Goal: Information Seeking & Learning: Learn about a topic

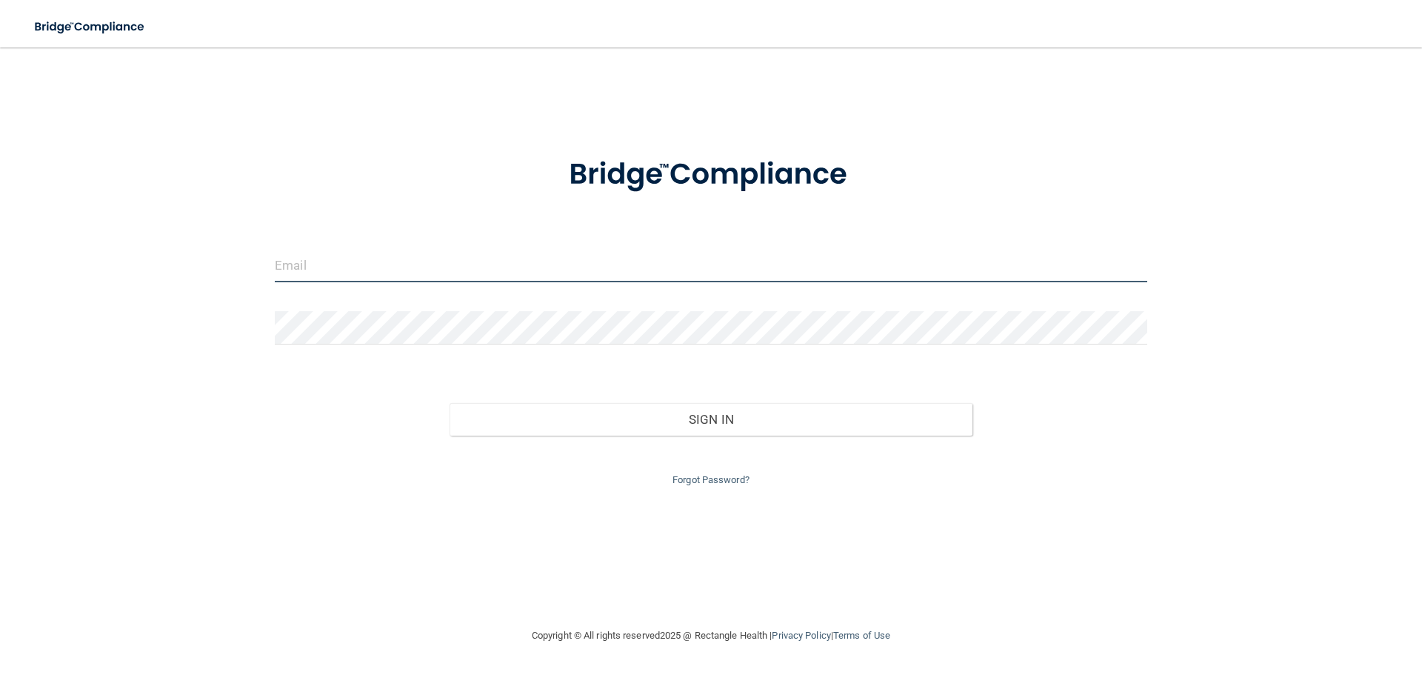
click at [369, 268] on input "email" at bounding box center [711, 265] width 873 height 33
type input "x"
type input "[EMAIL_ADDRESS][DOMAIN_NAME]"
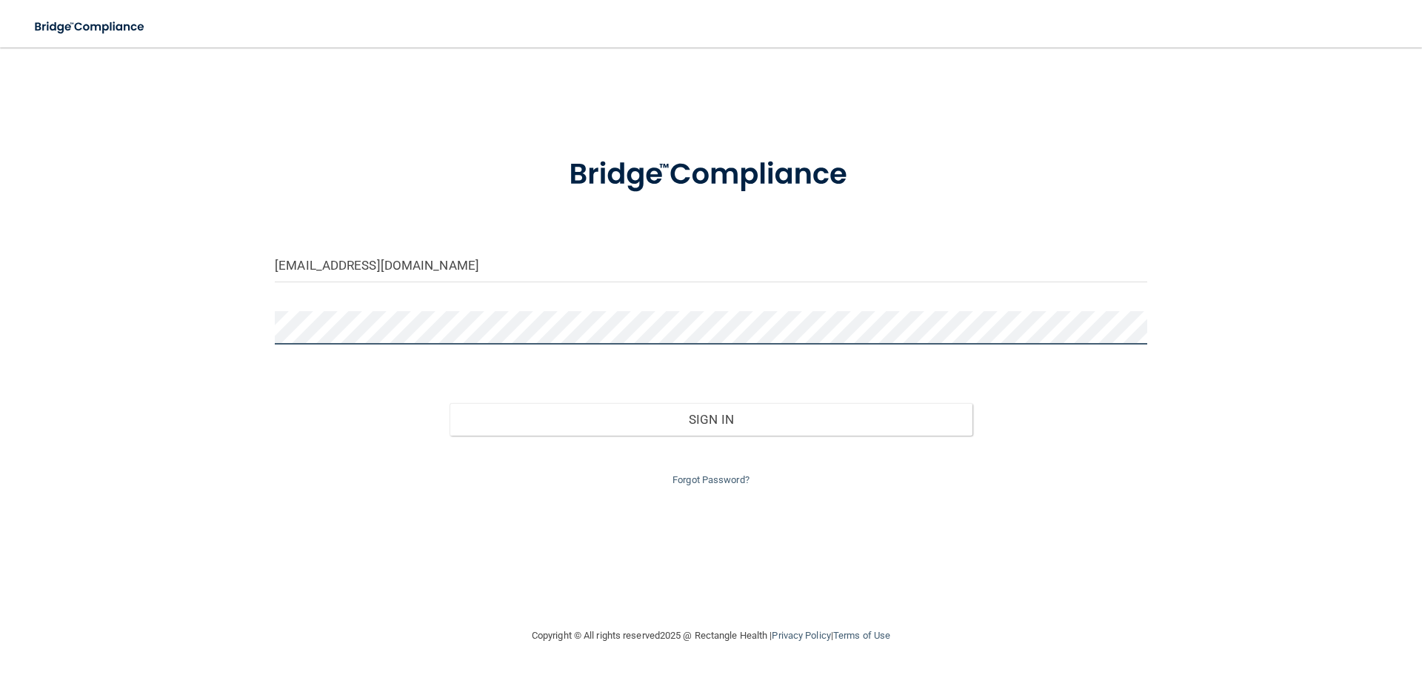
click at [450, 403] on button "Sign In" at bounding box center [712, 419] width 524 height 33
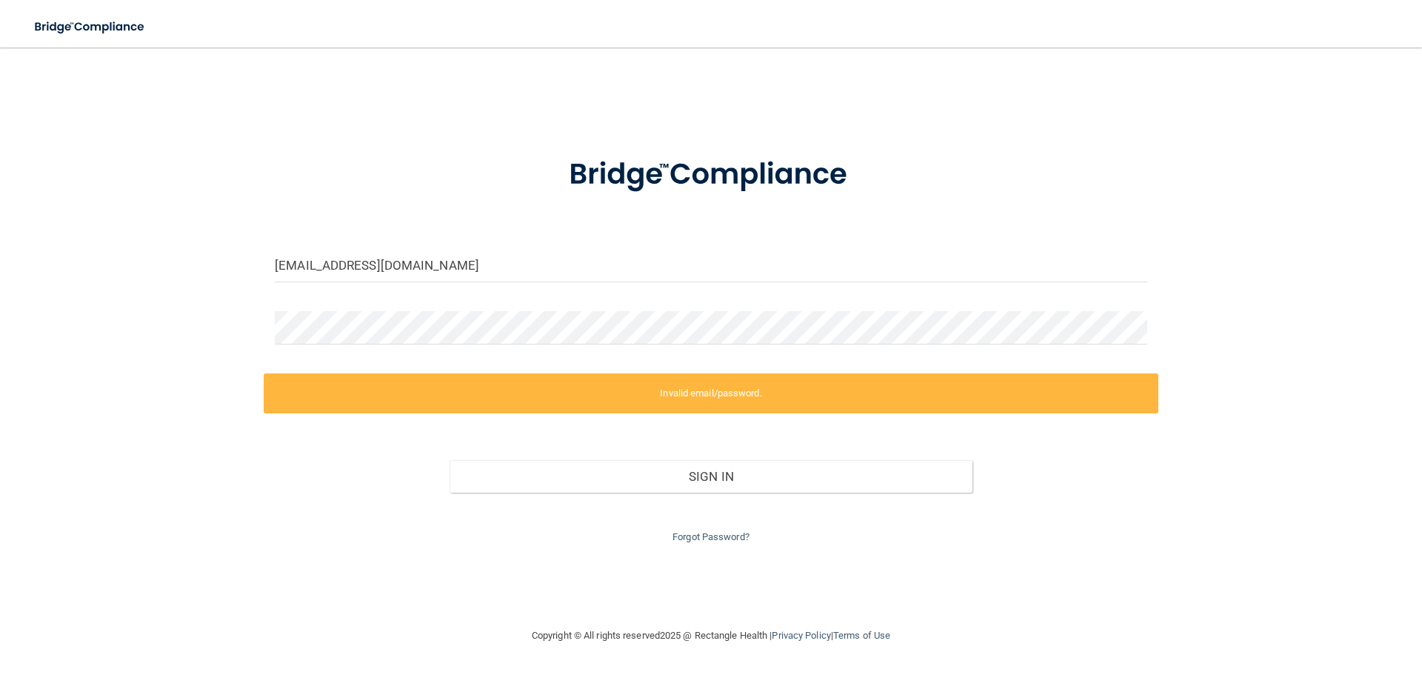
click at [760, 405] on label "Invalid email/password." at bounding box center [711, 393] width 895 height 40
click at [0, 344] on main "chelseamalone09@gmail.com Invalid email/password. You don't have permission to …" at bounding box center [711, 360] width 1422 height 627
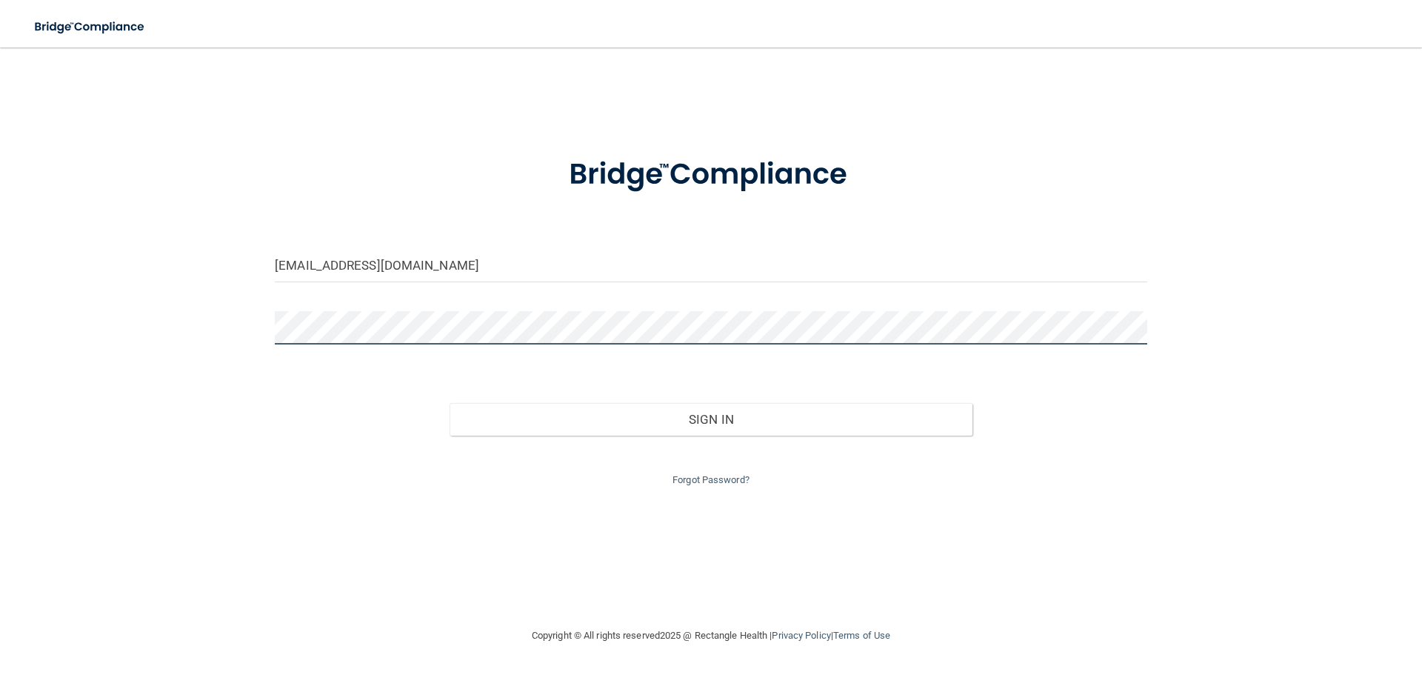
click at [450, 403] on button "Sign In" at bounding box center [712, 419] width 524 height 33
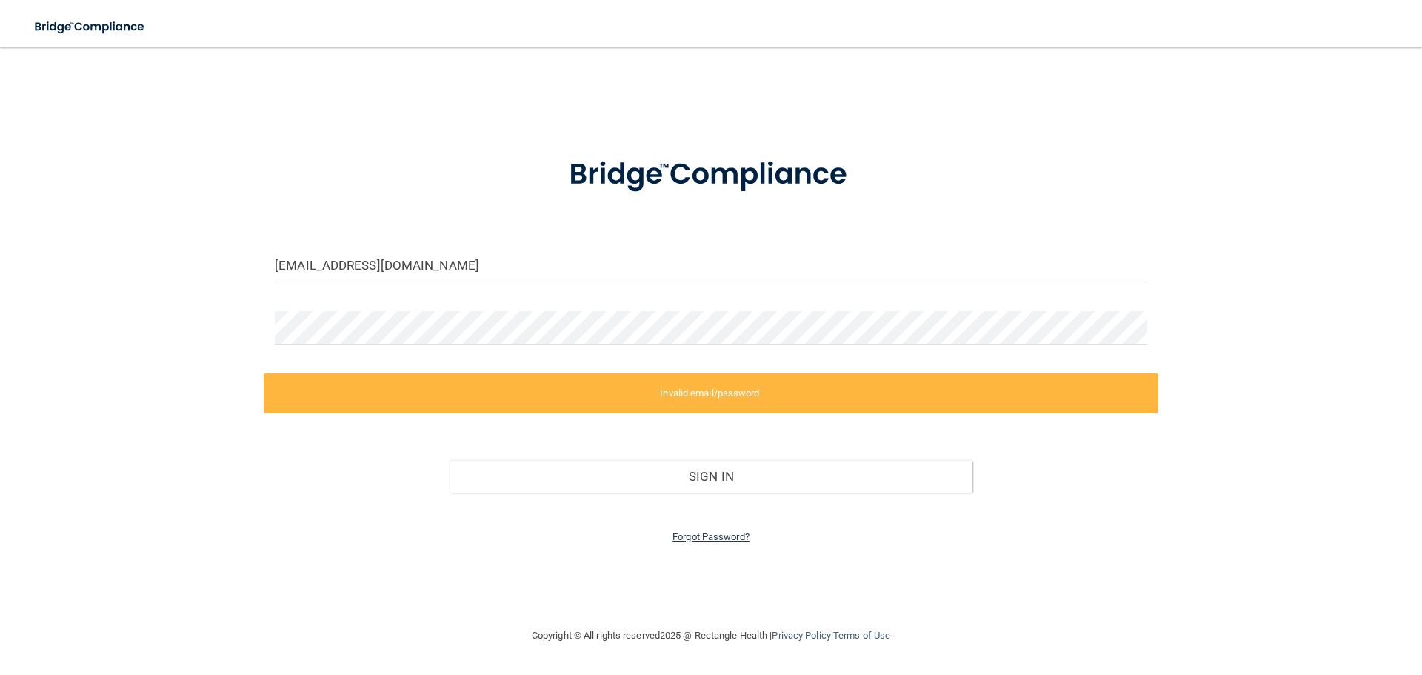
click at [731, 541] on link "Forgot Password?" at bounding box center [711, 536] width 77 height 11
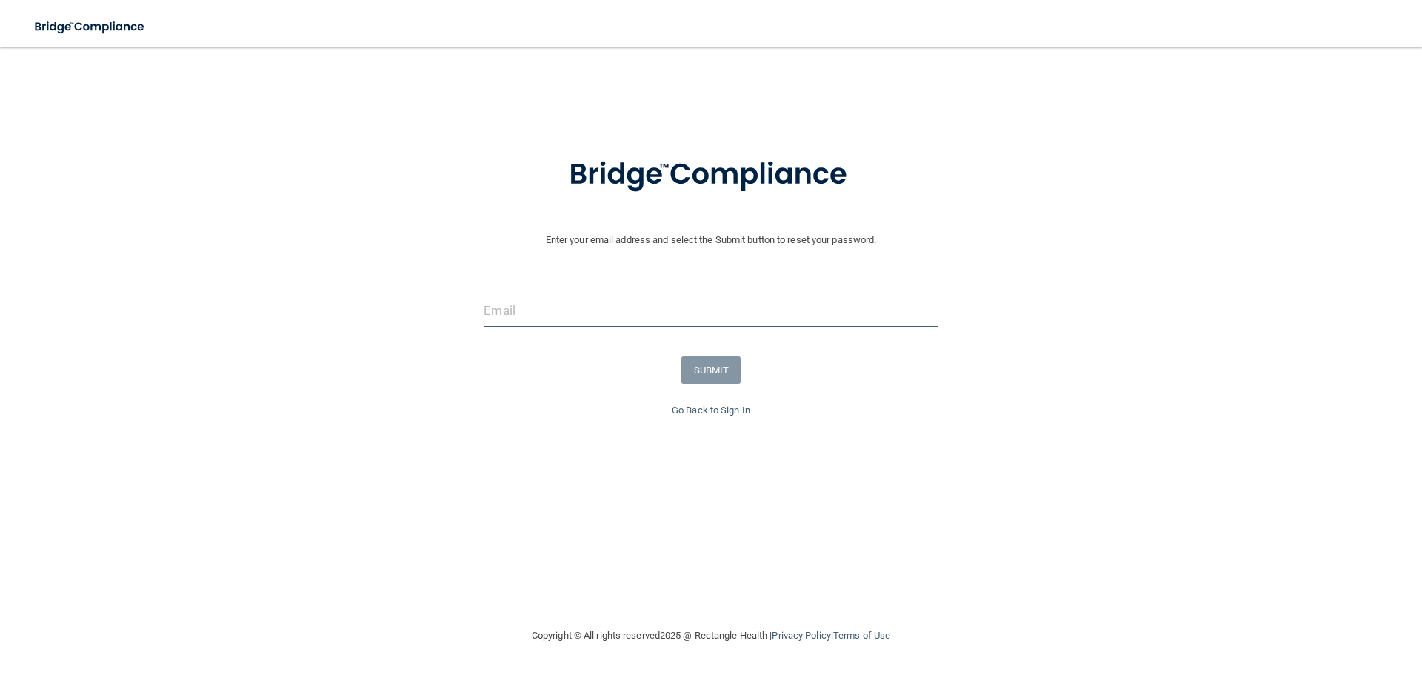
click at [641, 313] on input "email" at bounding box center [711, 310] width 454 height 33
type input "[EMAIL_ADDRESS][DOMAIN_NAME]"
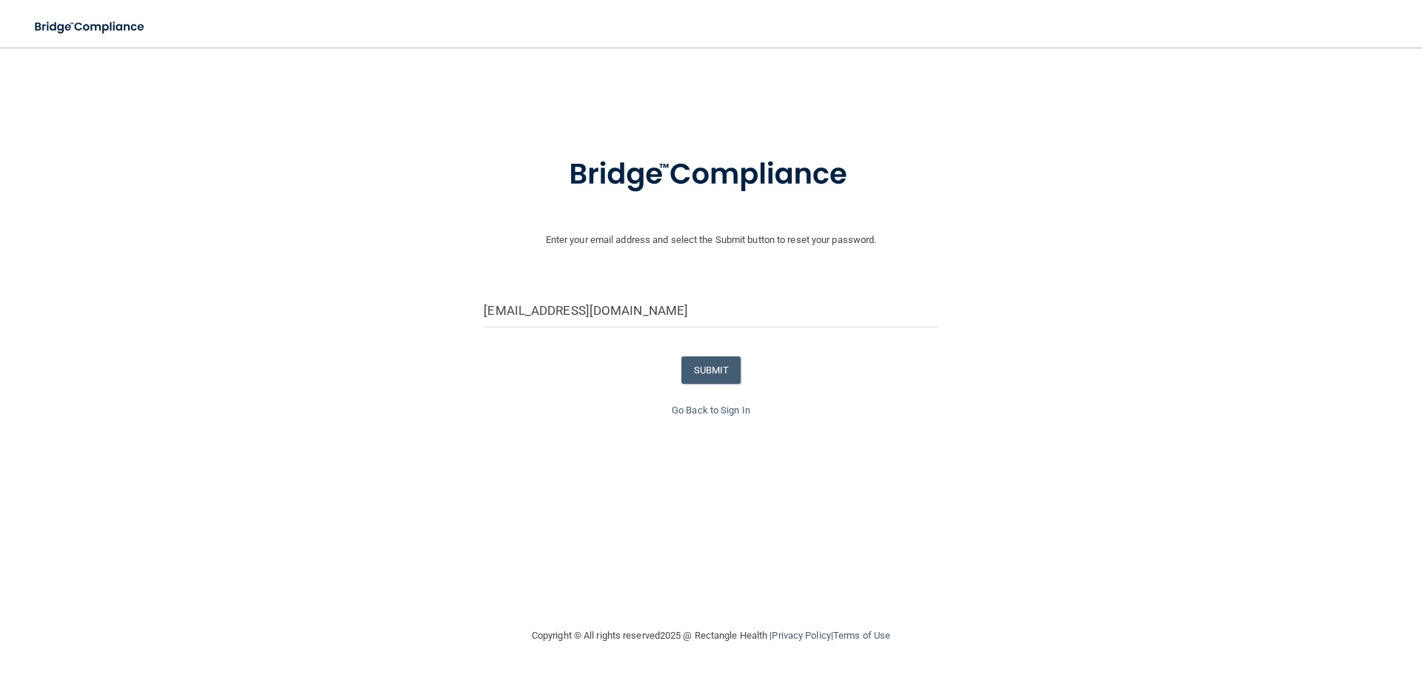
click at [700, 355] on form "Enter your email address and select the Submit button to reset your password. c…" at bounding box center [710, 268] width 1407 height 265
click at [711, 371] on button "SUBMIT" at bounding box center [711, 369] width 60 height 27
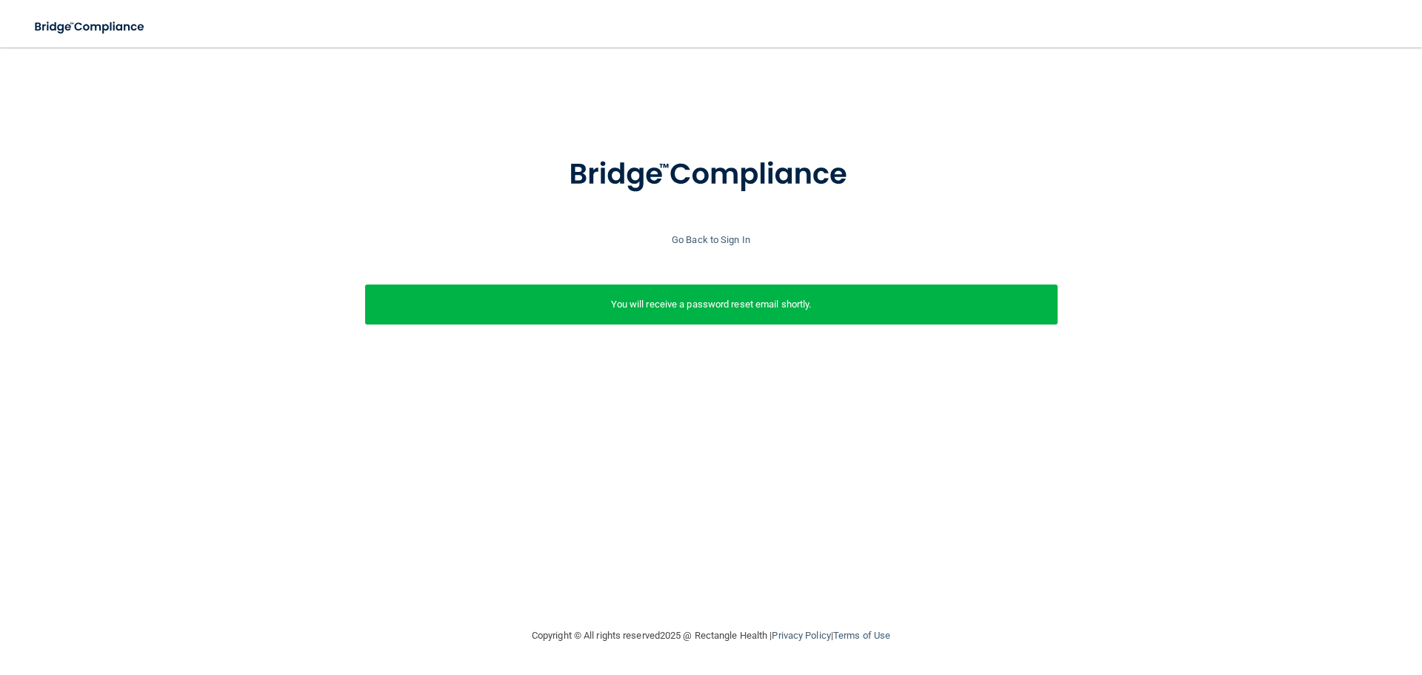
click at [903, 491] on div "Enter your email address and select the Submit button to reset your password. c…" at bounding box center [711, 337] width 1363 height 550
click at [689, 234] on link "Go Back to Sign In" at bounding box center [711, 239] width 79 height 11
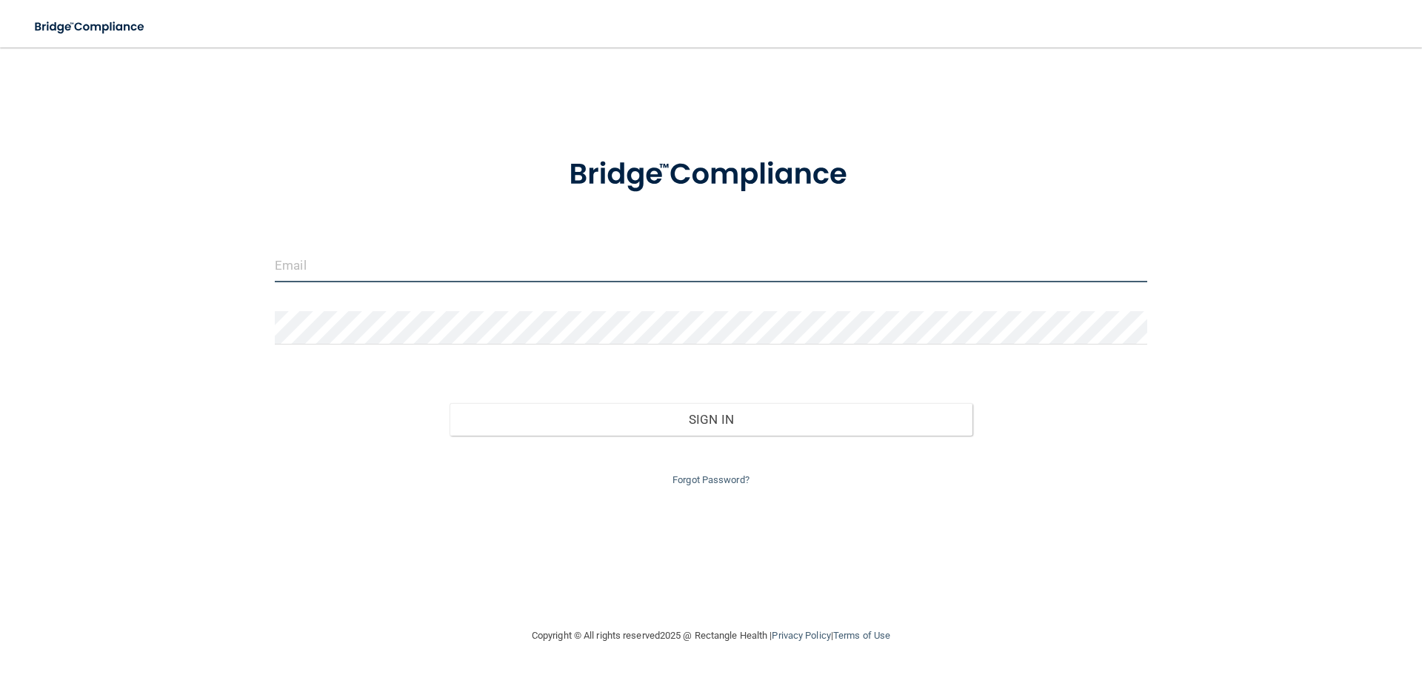
click at [648, 267] on input "email" at bounding box center [711, 265] width 873 height 33
type input "[EMAIL_ADDRESS][DOMAIN_NAME]"
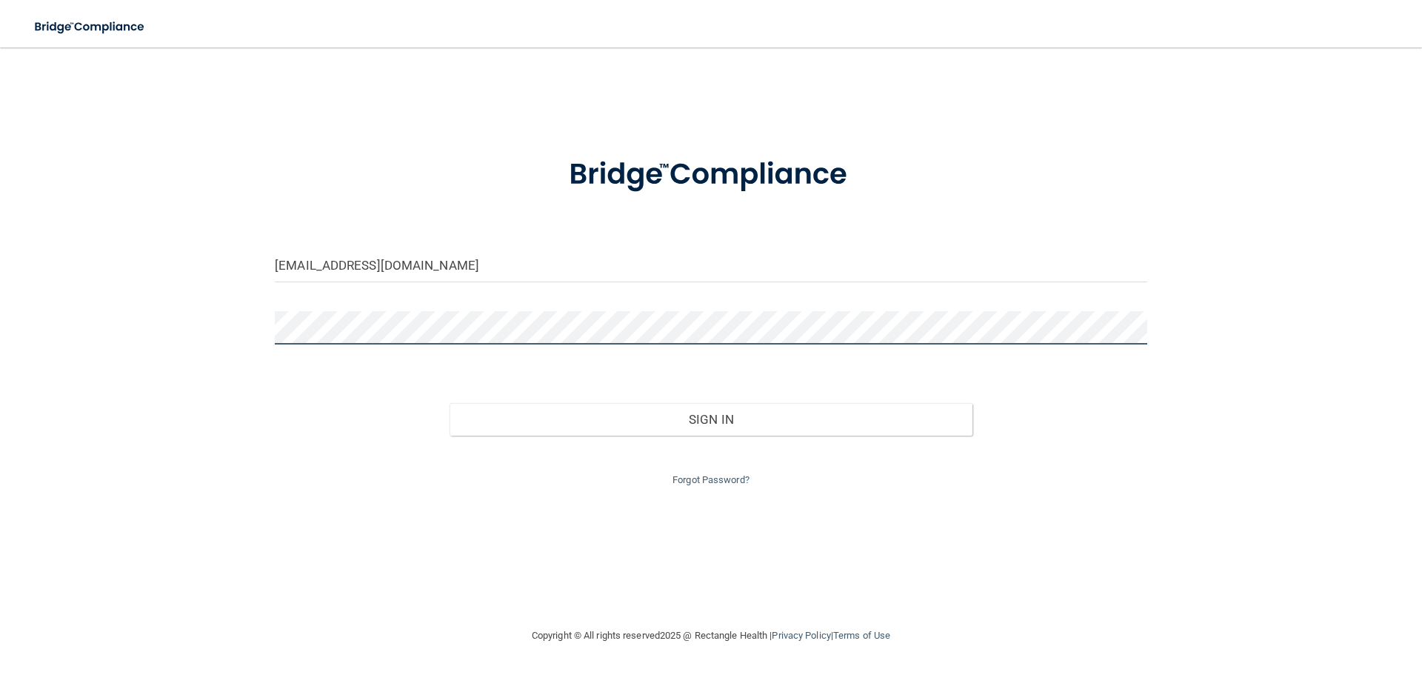
click at [450, 403] on button "Sign In" at bounding box center [712, 419] width 524 height 33
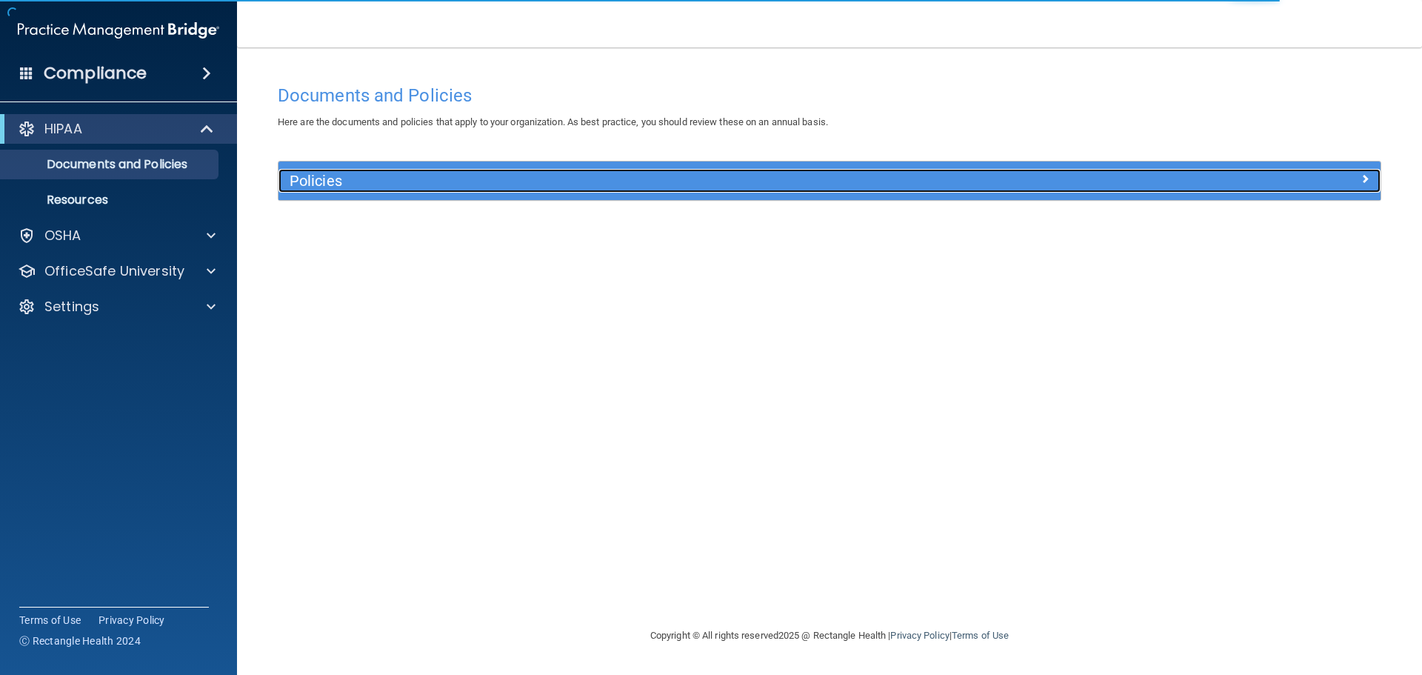
click at [658, 171] on div "Policies" at bounding box center [692, 181] width 827 height 24
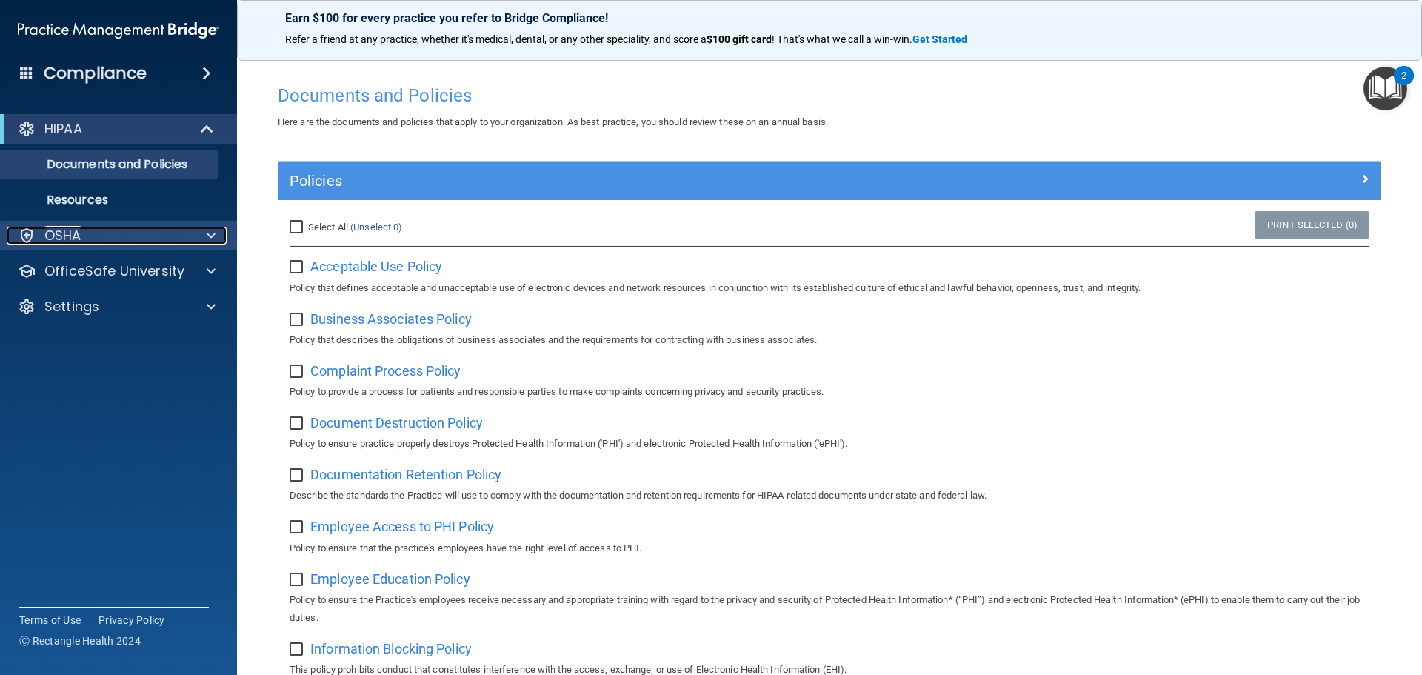
click at [136, 237] on div "OSHA" at bounding box center [99, 236] width 184 height 18
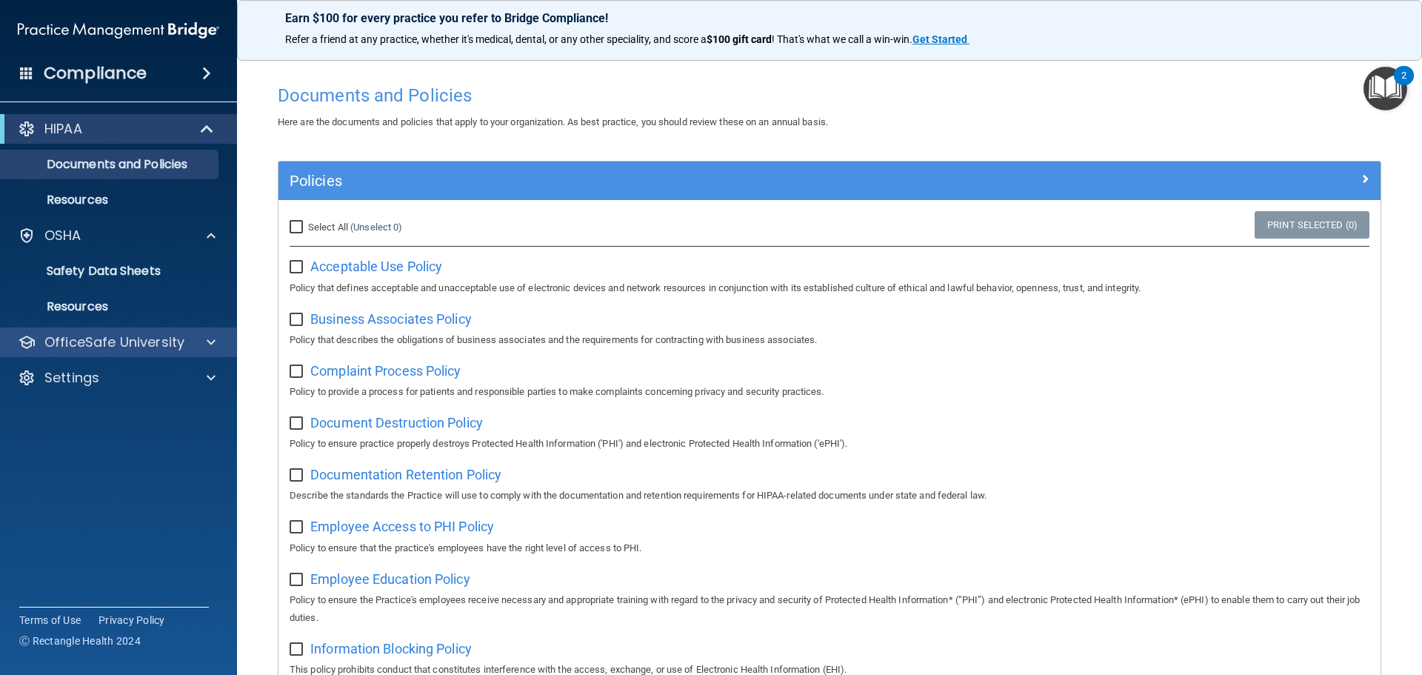
click at [67, 351] on div "OfficeSafe University" at bounding box center [119, 342] width 238 height 30
click at [164, 121] on div "HIPAA" at bounding box center [98, 129] width 183 height 18
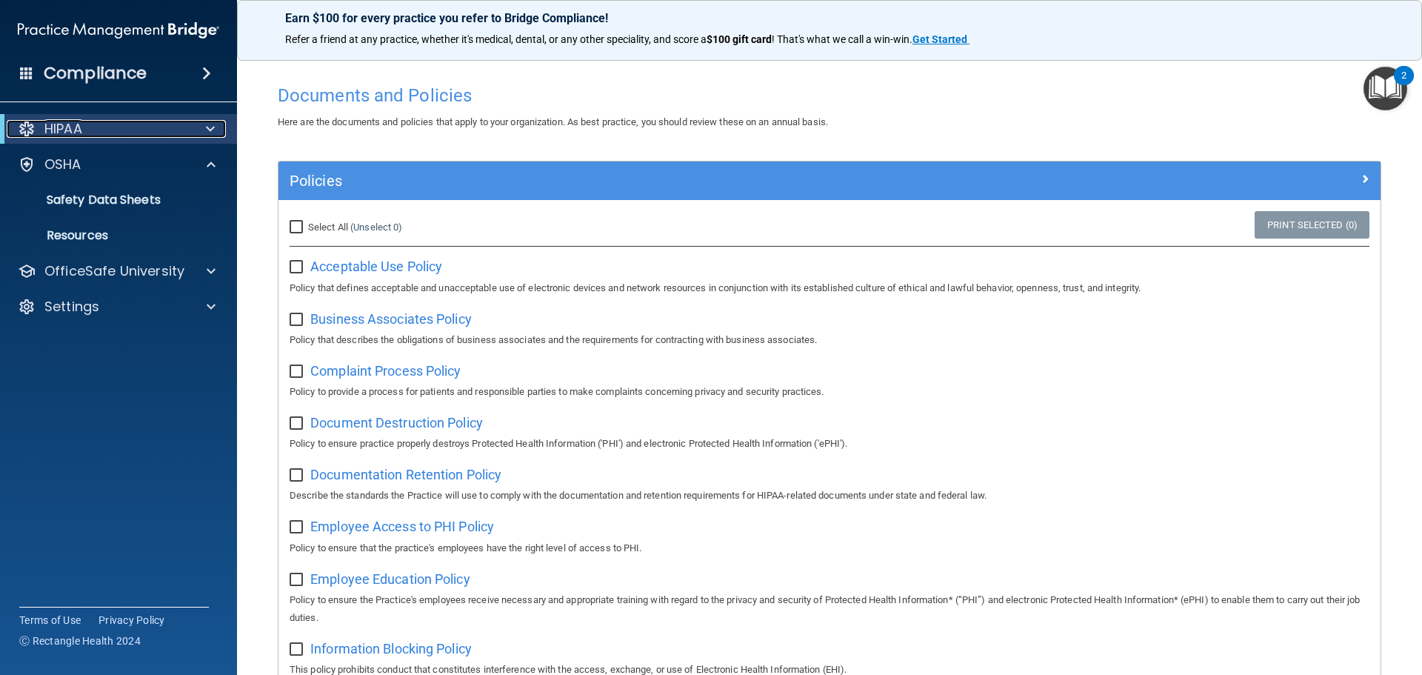
click at [190, 126] on div at bounding box center [208, 129] width 36 height 18
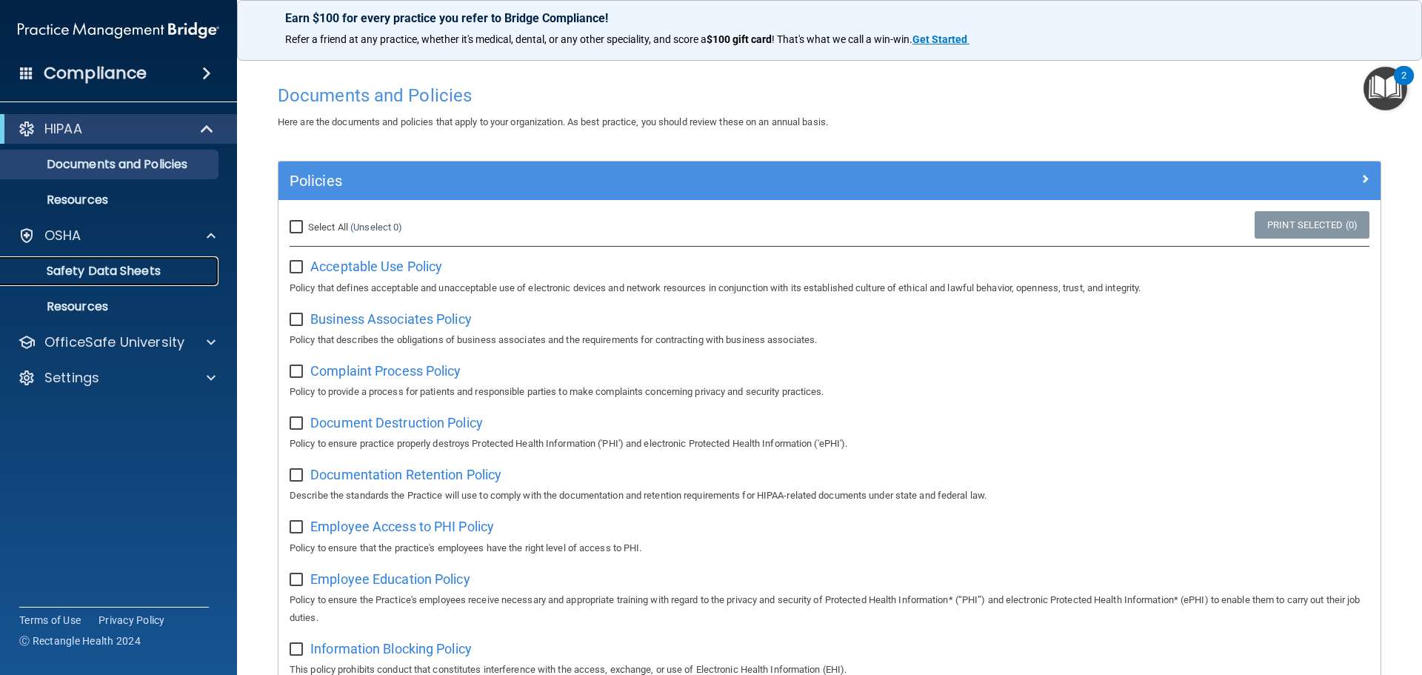
click at [187, 272] on p "Safety Data Sheets" at bounding box center [111, 271] width 202 height 15
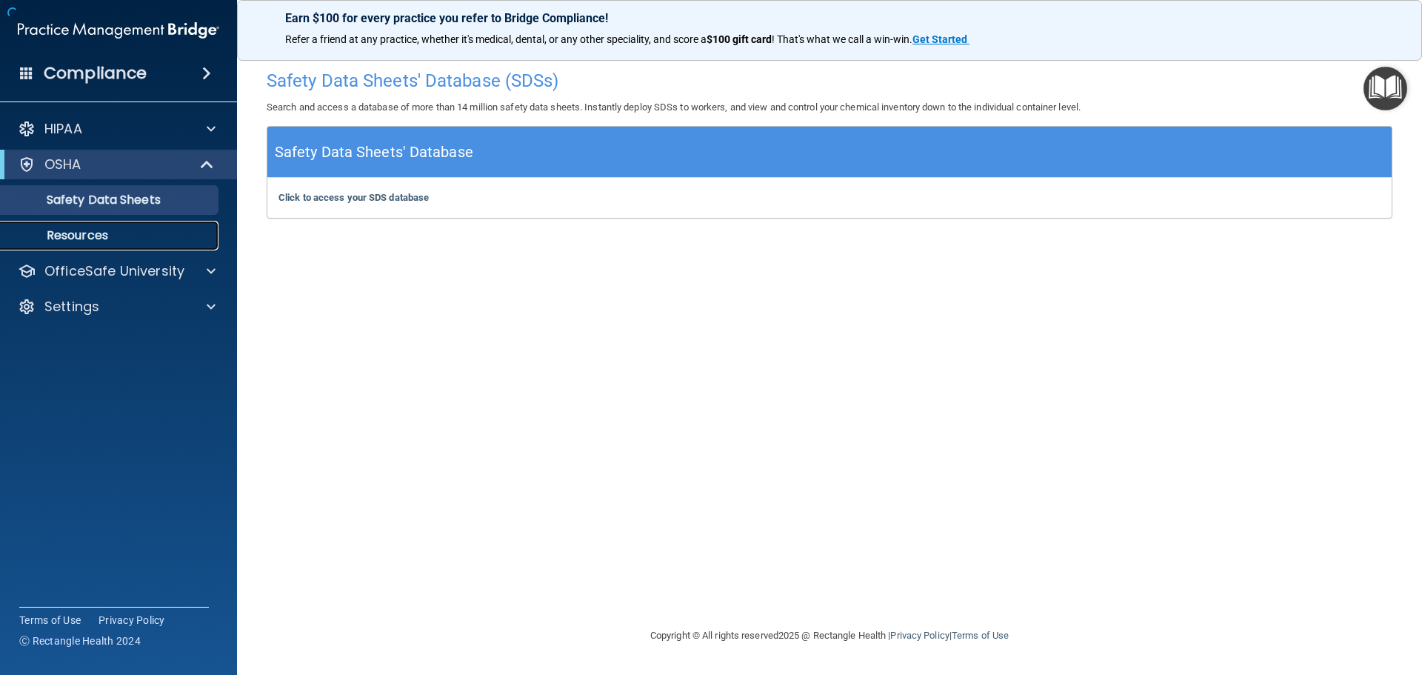
click at [153, 243] on link "Resources" at bounding box center [101, 236] width 233 height 30
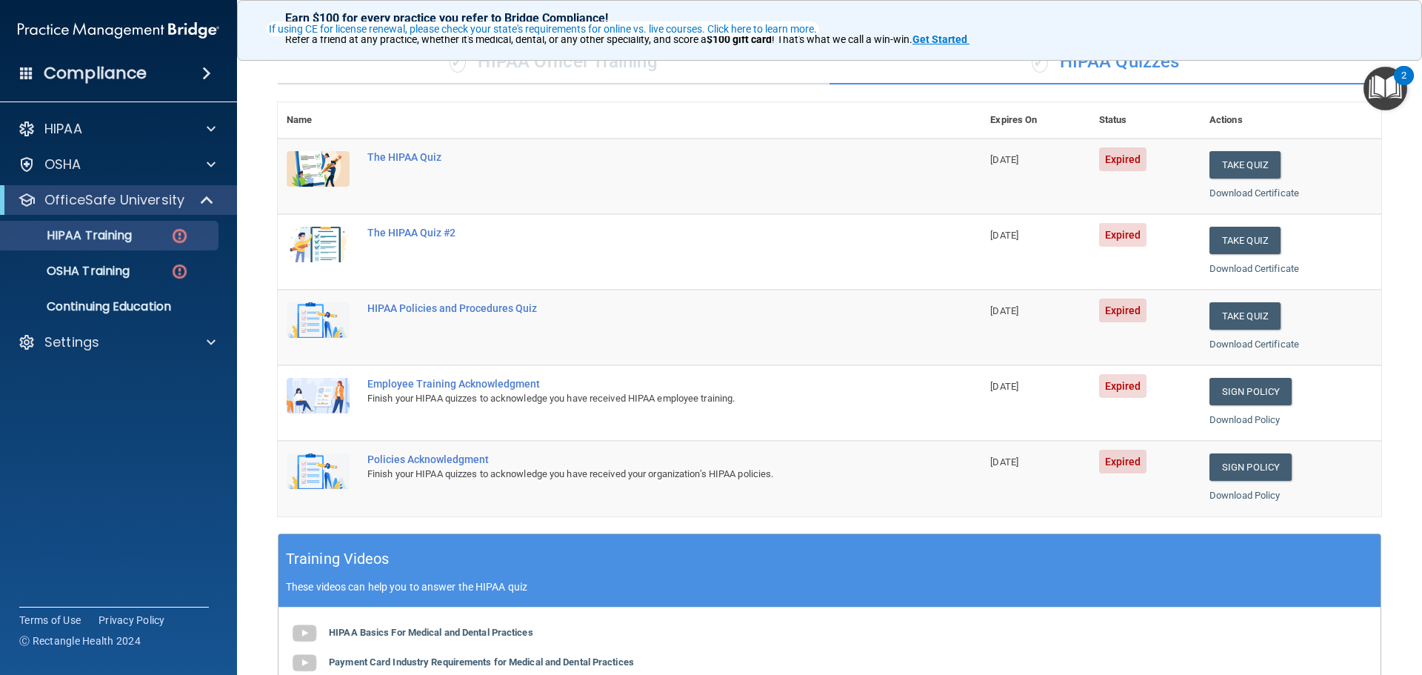
scroll to position [148, 0]
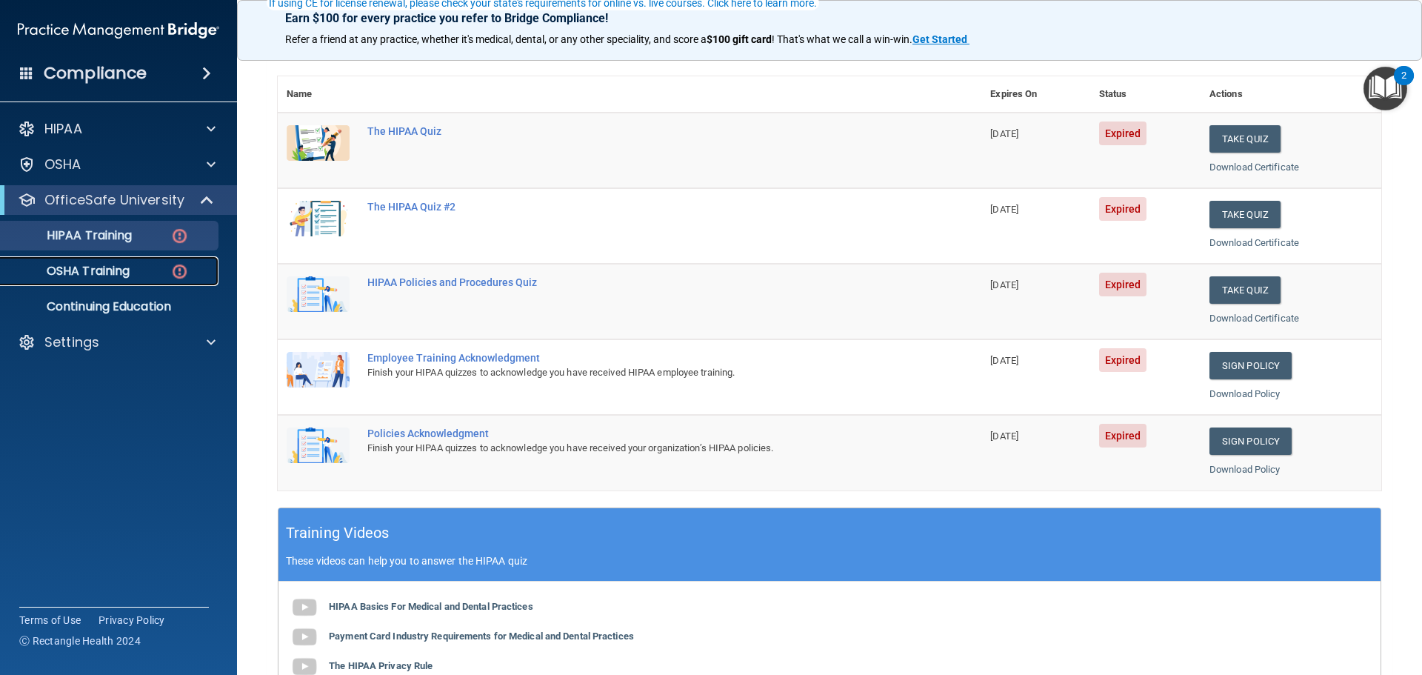
click at [118, 267] on p "OSHA Training" at bounding box center [70, 271] width 120 height 15
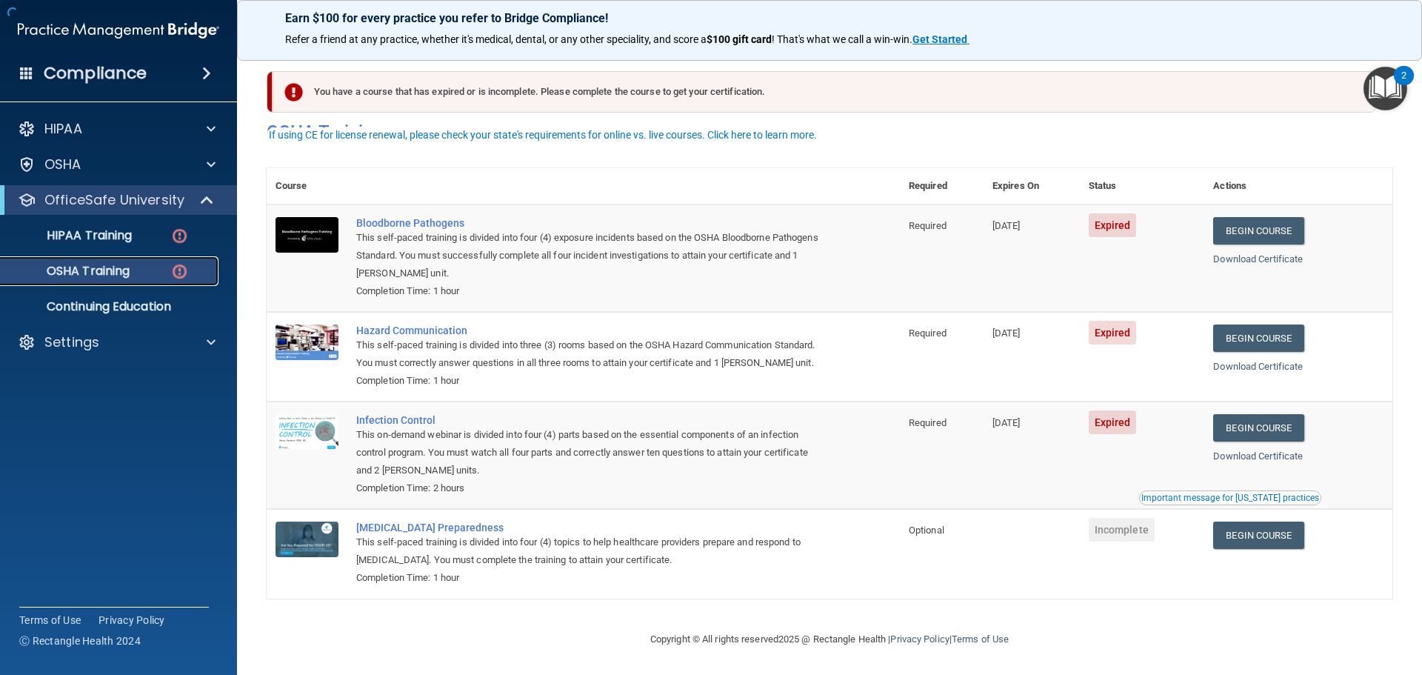
click at [118, 267] on p "OSHA Training" at bounding box center [70, 271] width 120 height 15
click at [141, 230] on div "HIPAA Training" at bounding box center [111, 235] width 202 height 15
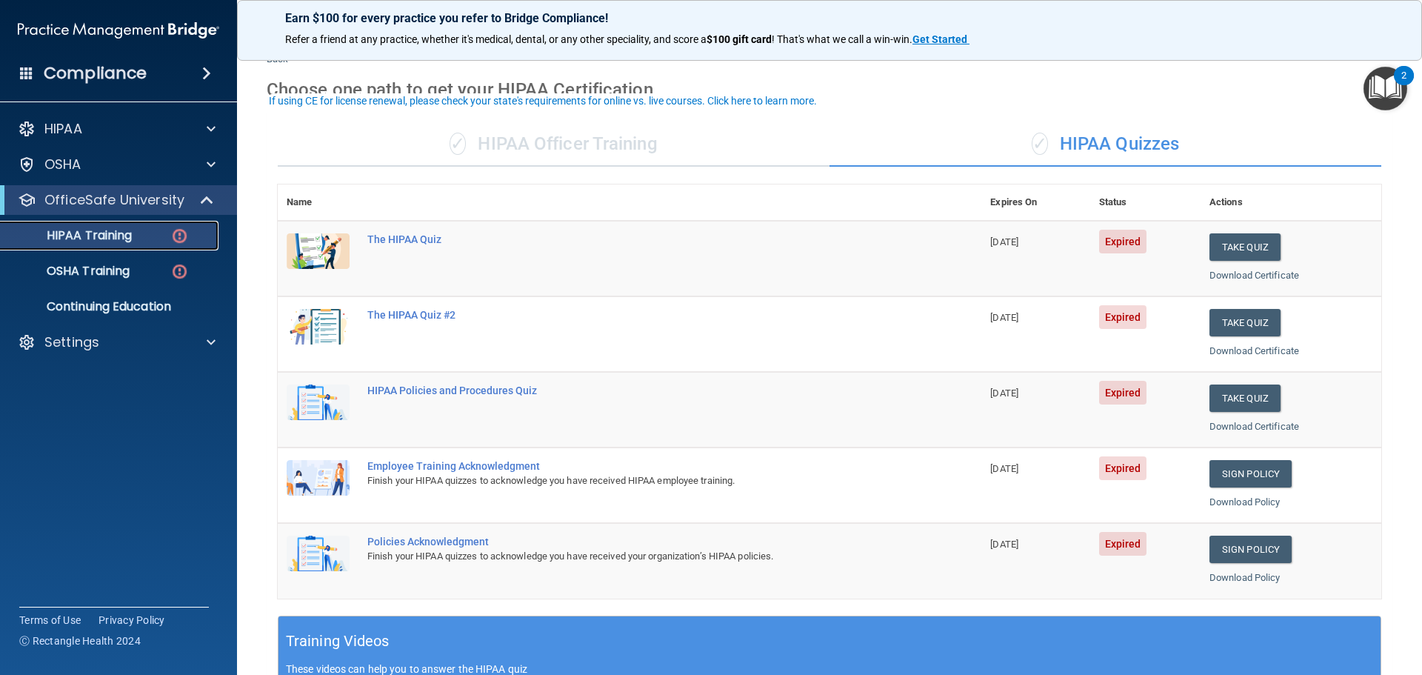
scroll to position [74, 0]
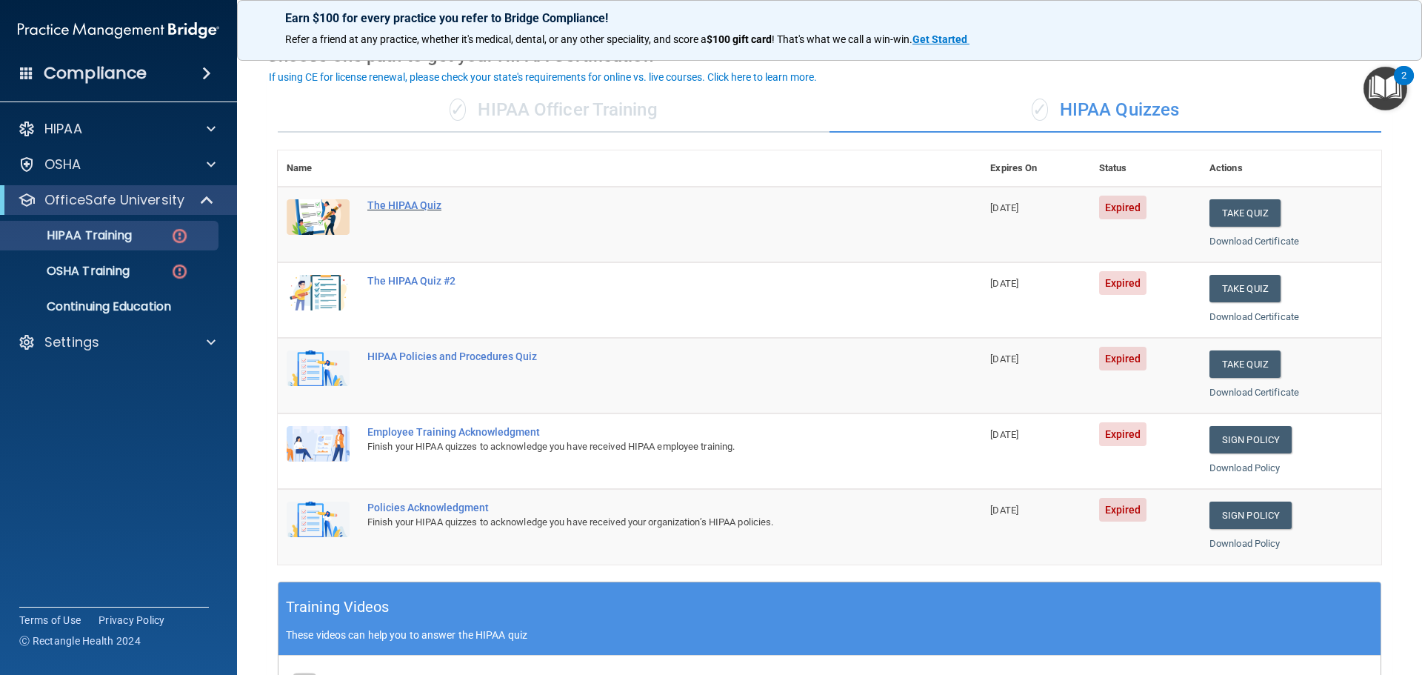
click at [409, 204] on div "The HIPAA Quiz" at bounding box center [637, 205] width 540 height 12
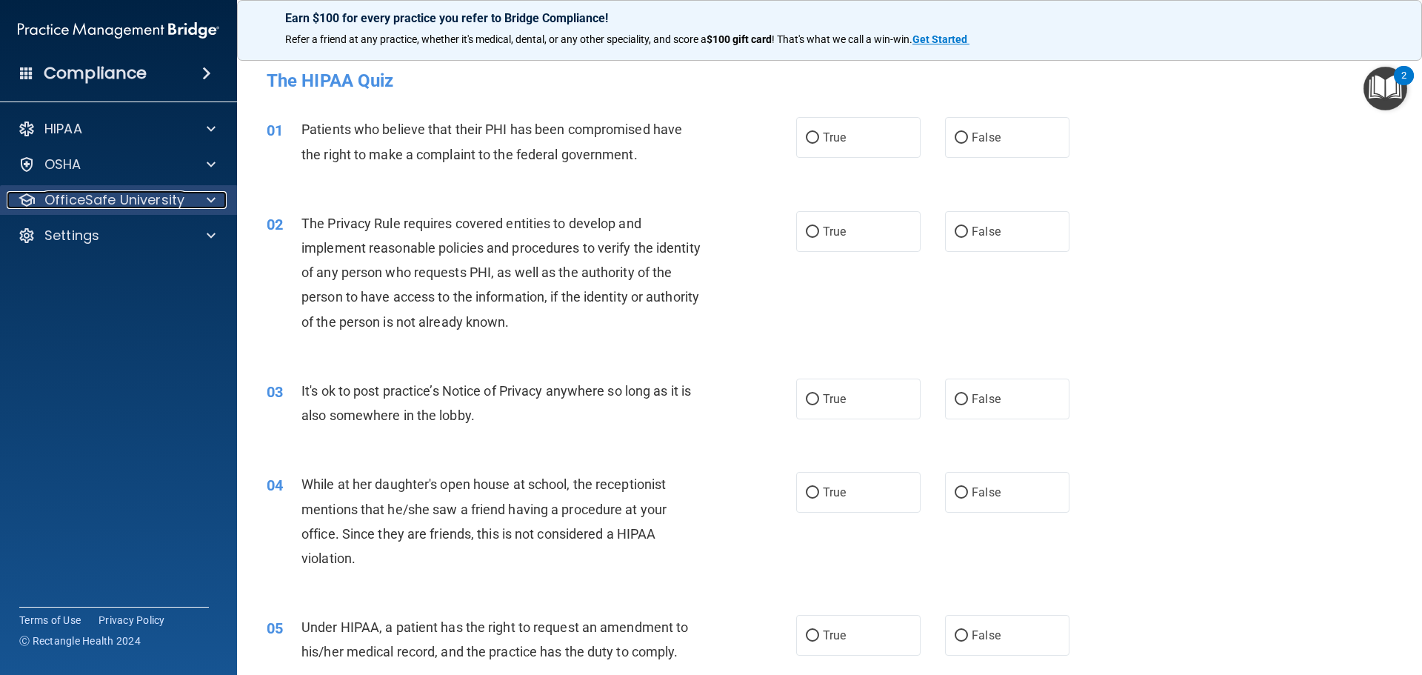
click at [117, 201] on p "OfficeSafe University" at bounding box center [114, 200] width 140 height 18
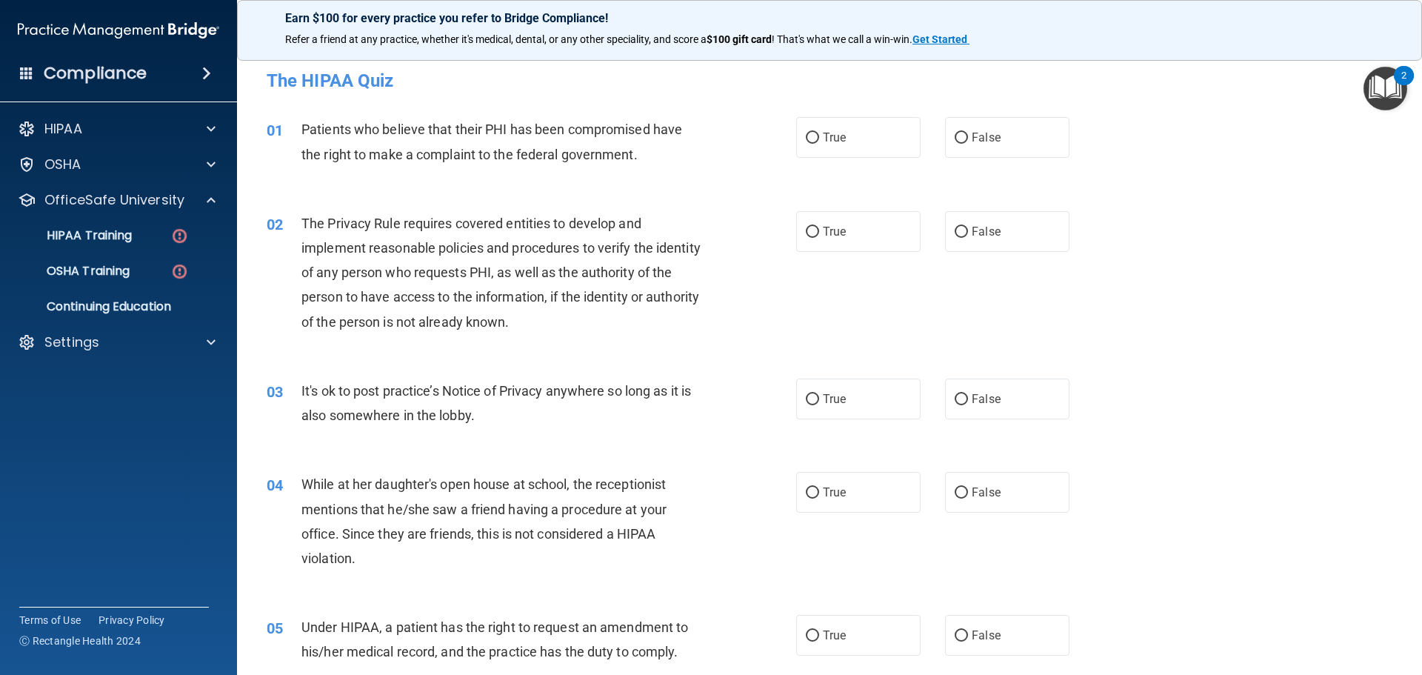
click at [146, 251] on ul "HIPAA Training OSHA Training Continuing Education" at bounding box center [119, 268] width 268 height 107
click at [143, 244] on link "HIPAA Training" at bounding box center [101, 236] width 233 height 30
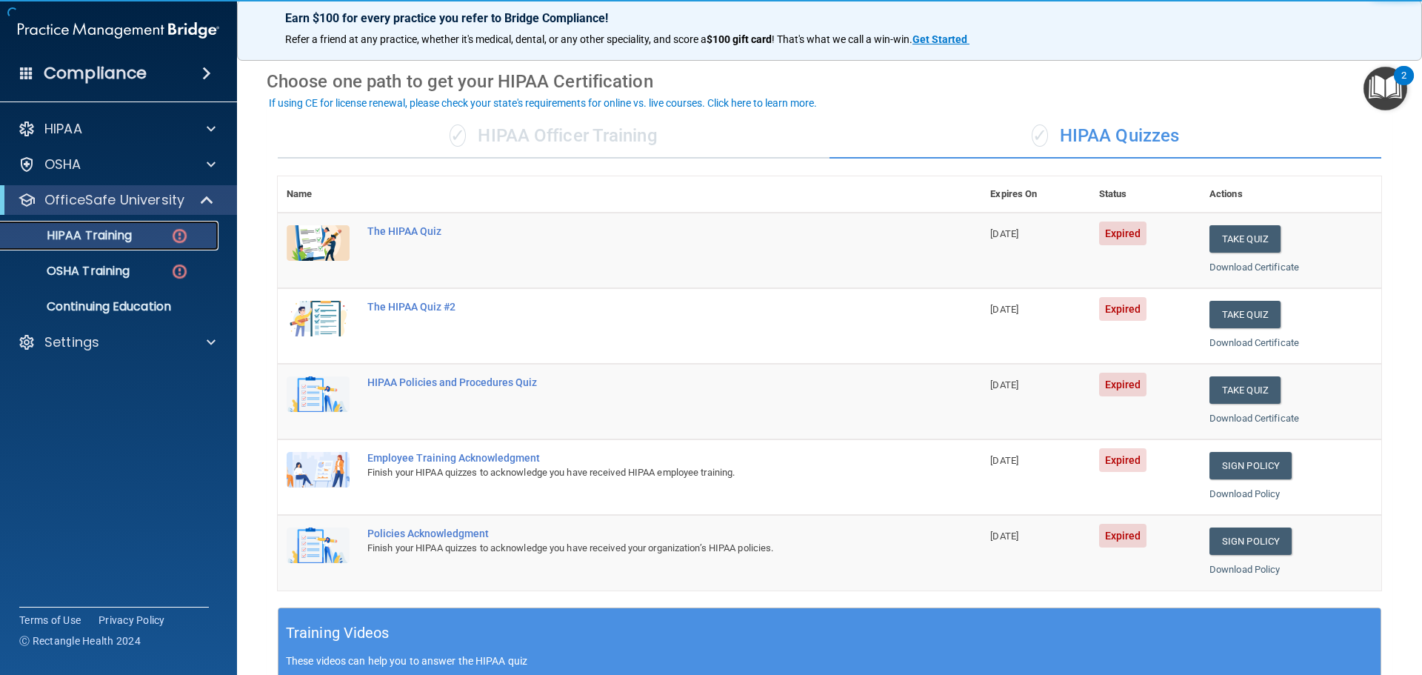
scroll to position [74, 0]
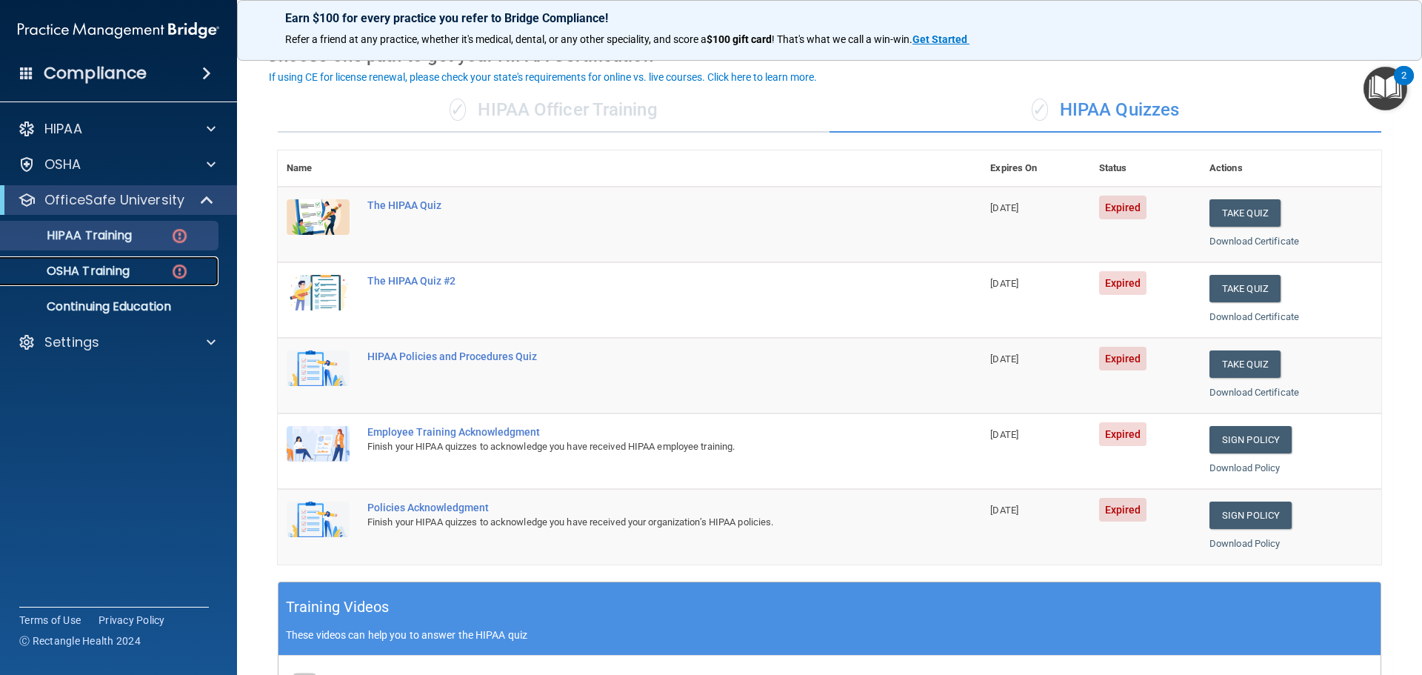
click at [166, 269] on div "OSHA Training" at bounding box center [111, 271] width 202 height 15
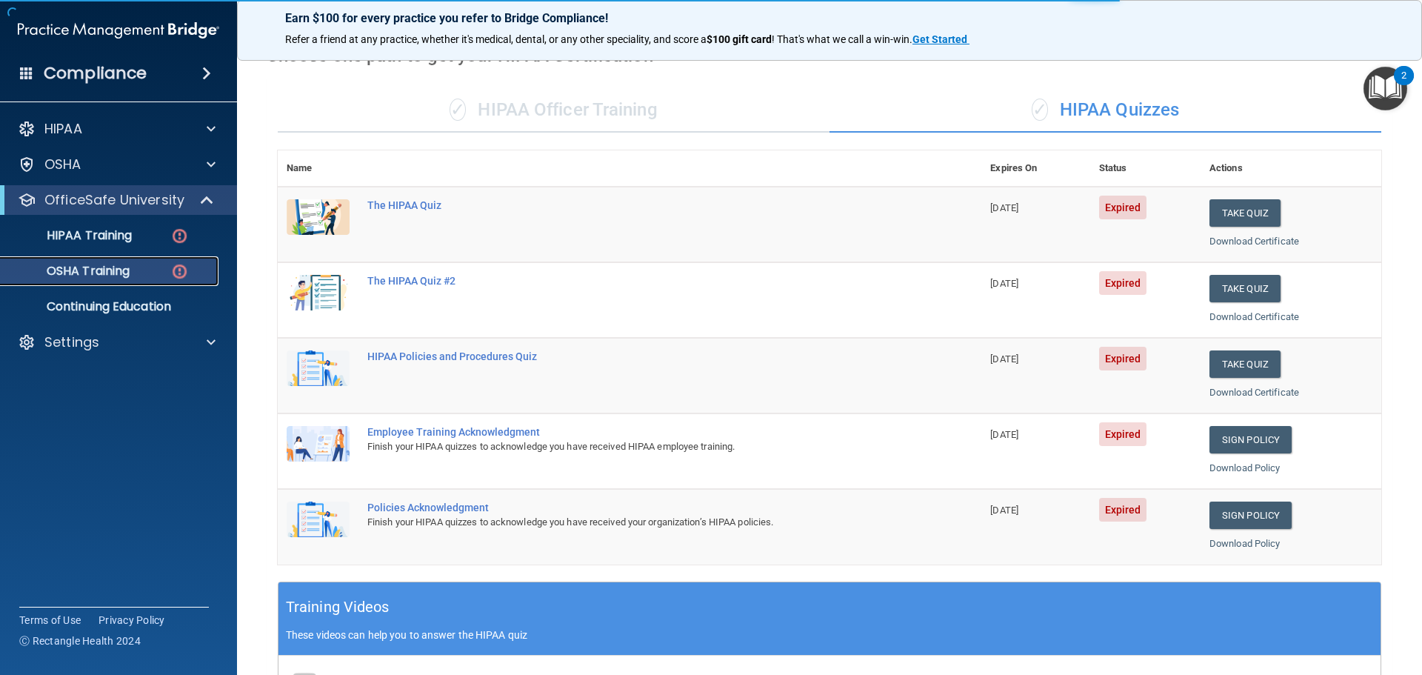
scroll to position [24, 0]
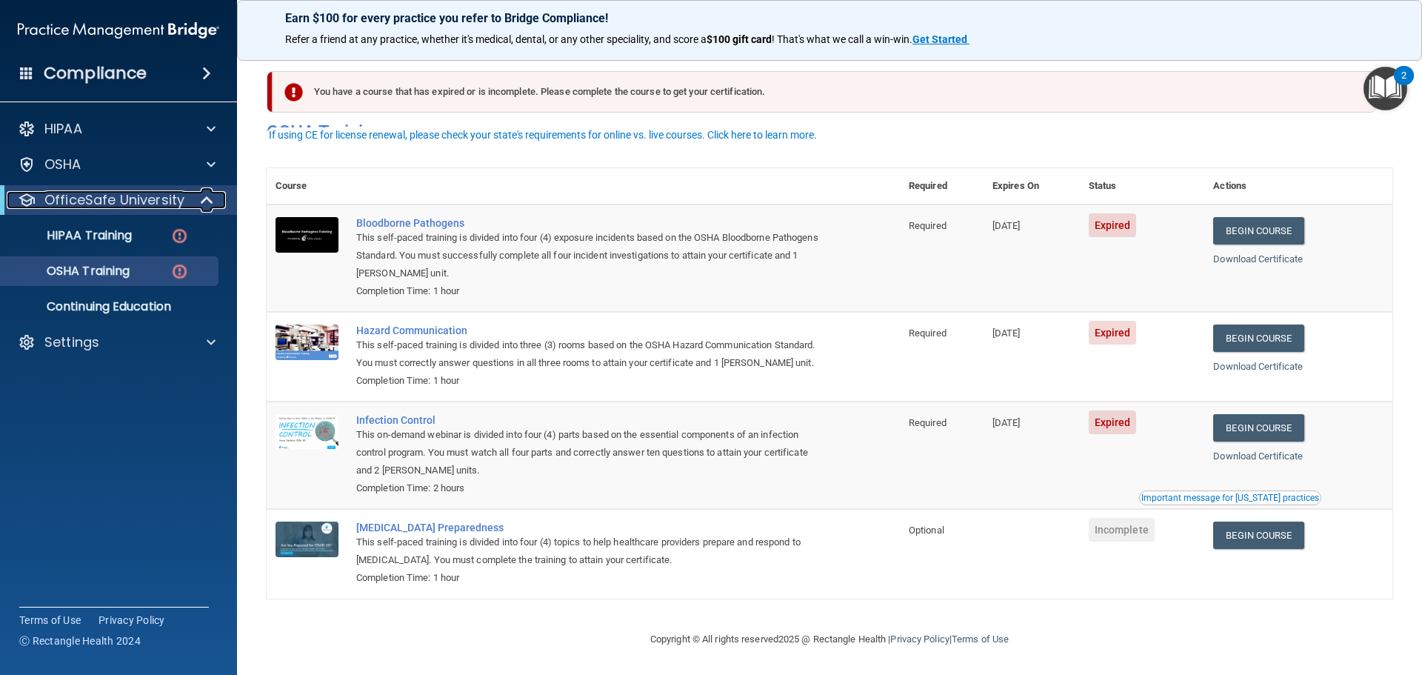
click at [204, 199] on span at bounding box center [208, 200] width 13 height 18
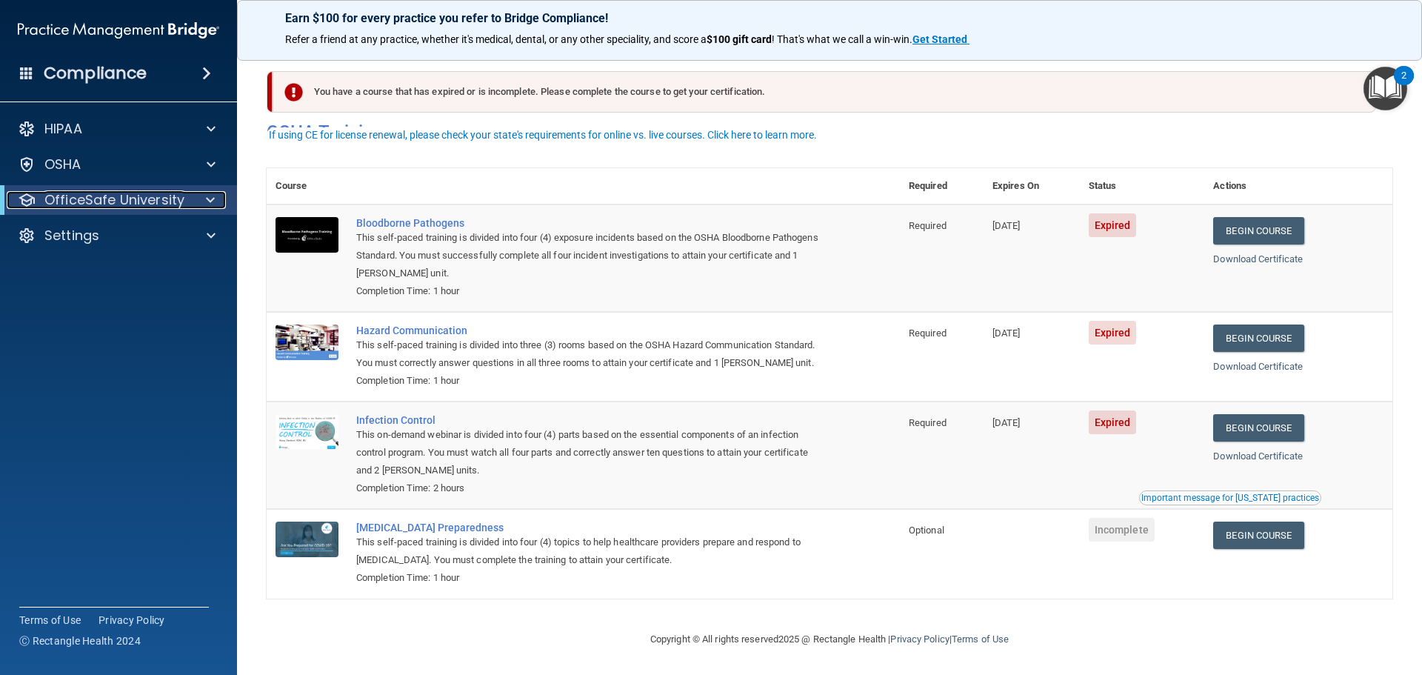
click at [204, 199] on div at bounding box center [208, 200] width 36 height 18
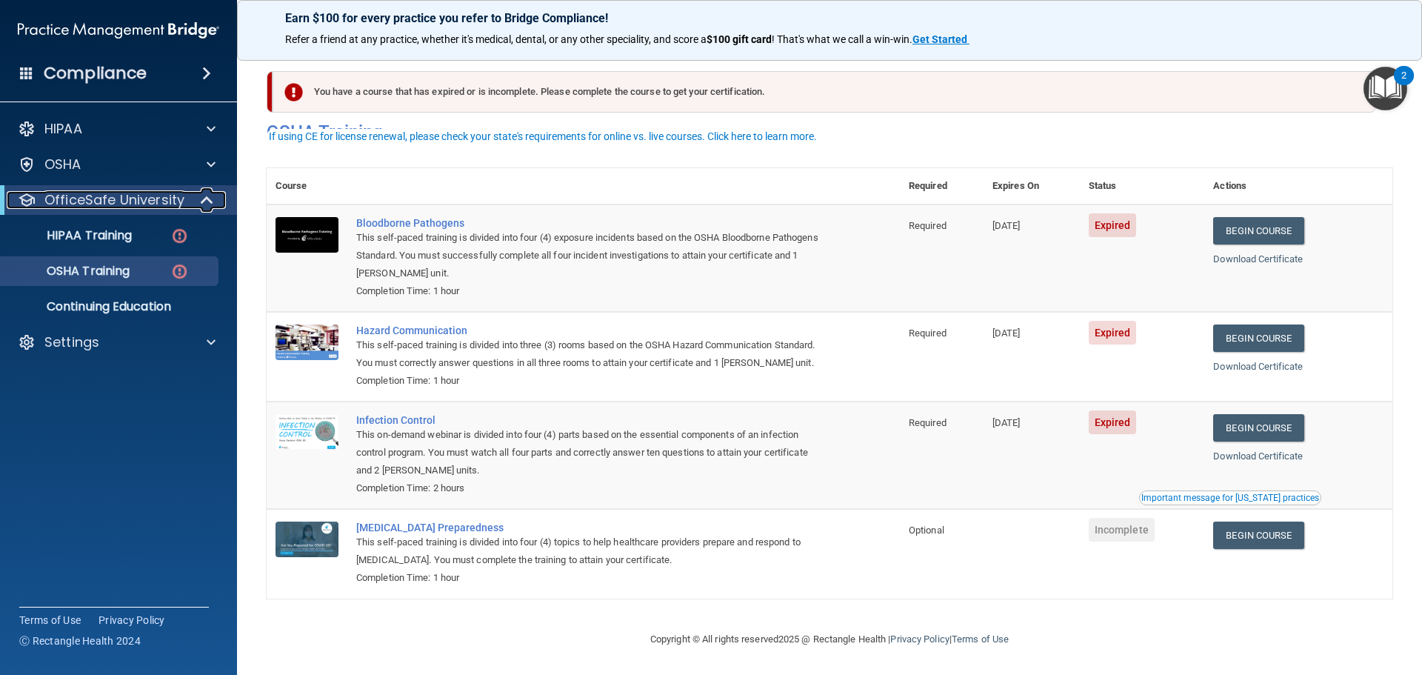
scroll to position [0, 0]
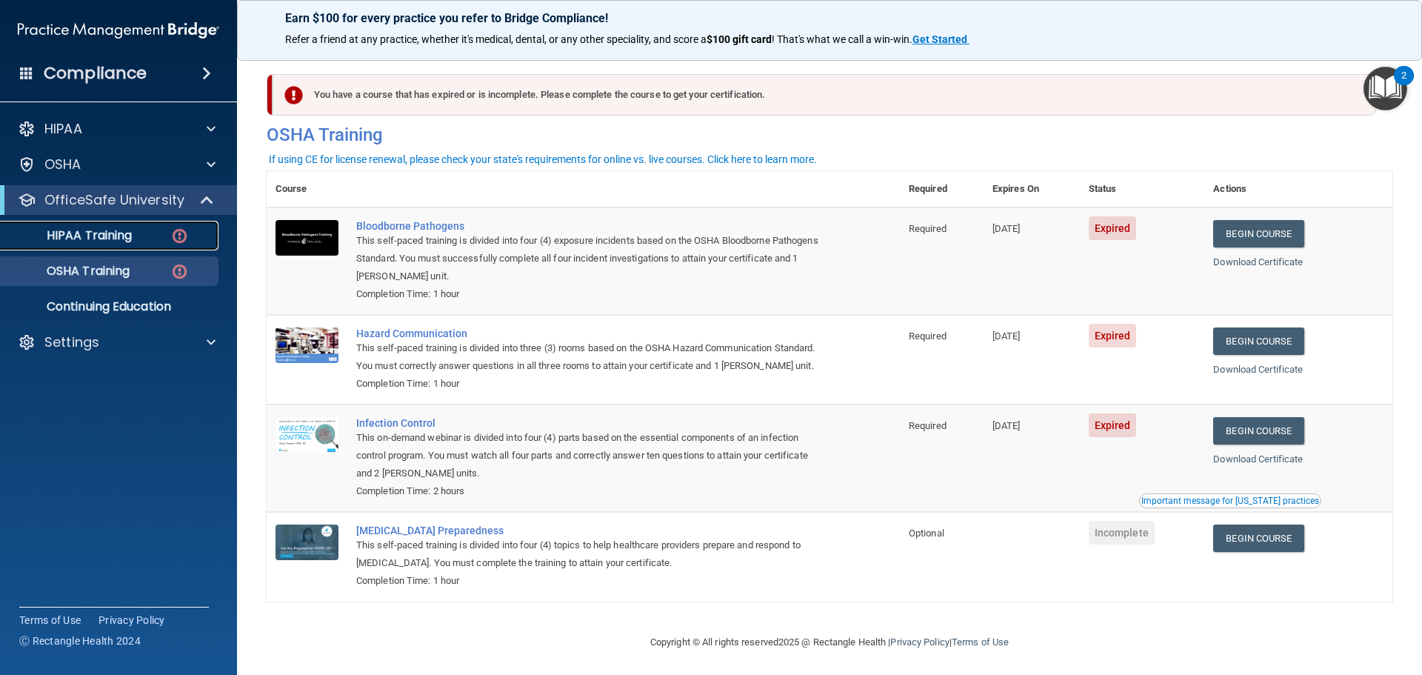
click at [150, 232] on div "HIPAA Training" at bounding box center [111, 235] width 202 height 15
